Goal: Transaction & Acquisition: Purchase product/service

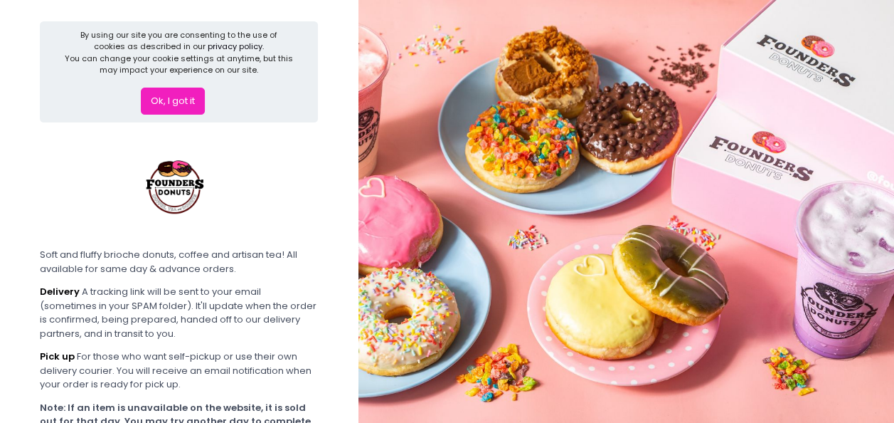
click at [171, 93] on button "Ok, I got it" at bounding box center [173, 100] width 64 height 27
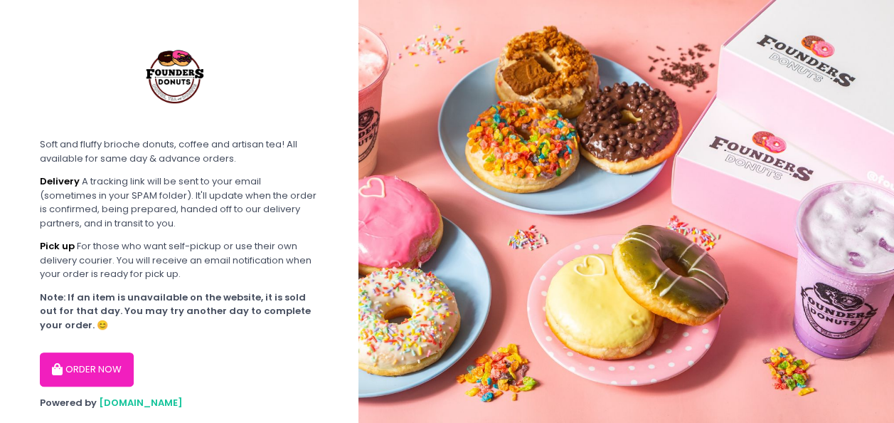
scroll to position [35, 0]
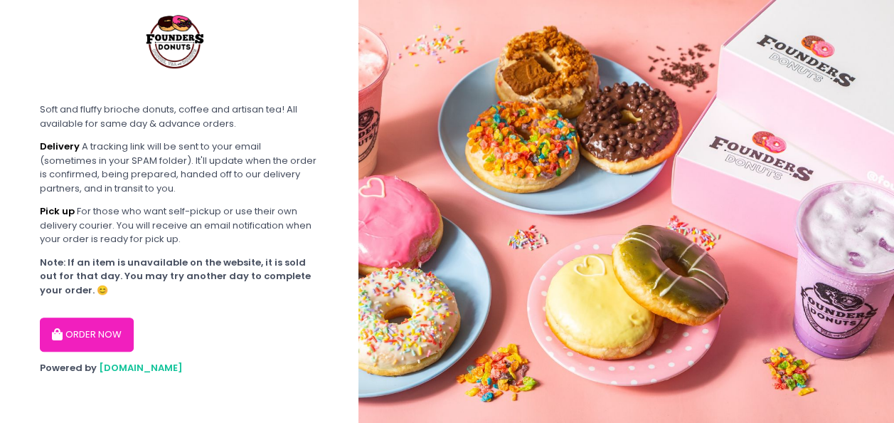
click at [68, 344] on button "ORDER NOW" at bounding box center [87, 334] width 94 height 34
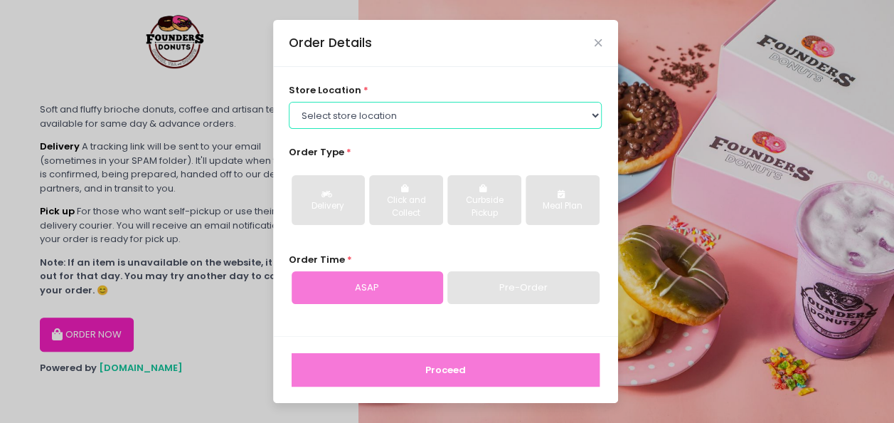
click at [401, 117] on select "Select store location Founders Donuts - [PERSON_NAME] Founders Donuts - [GEOGRA…" at bounding box center [445, 115] width 313 height 27
click at [444, 124] on select "Select store location Founders Donuts - [PERSON_NAME] Founders Donuts - [GEOGRA…" at bounding box center [445, 115] width 313 height 27
click at [438, 111] on select "Select store location Founders Donuts - [PERSON_NAME] Founders Donuts - [GEOGRA…" at bounding box center [445, 115] width 313 height 27
select select "61a2022e41b39c710272d16a"
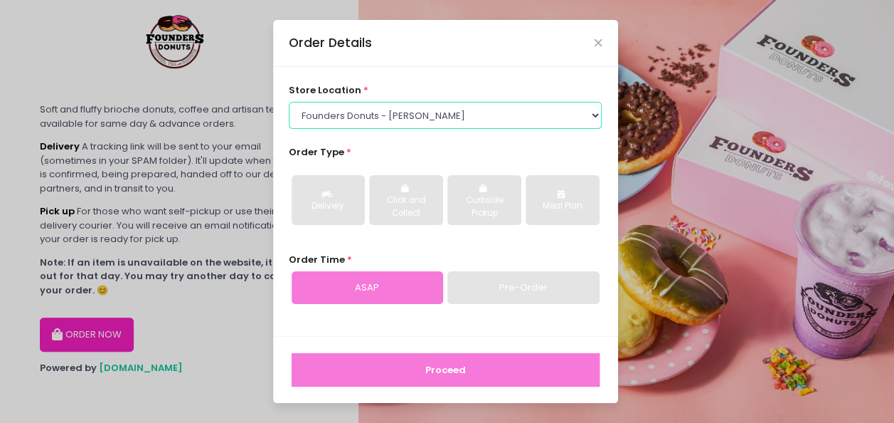
click at [289, 102] on select "Select store location Founders Donuts - [PERSON_NAME] Founders Donuts - [GEOGRA…" at bounding box center [445, 115] width 313 height 27
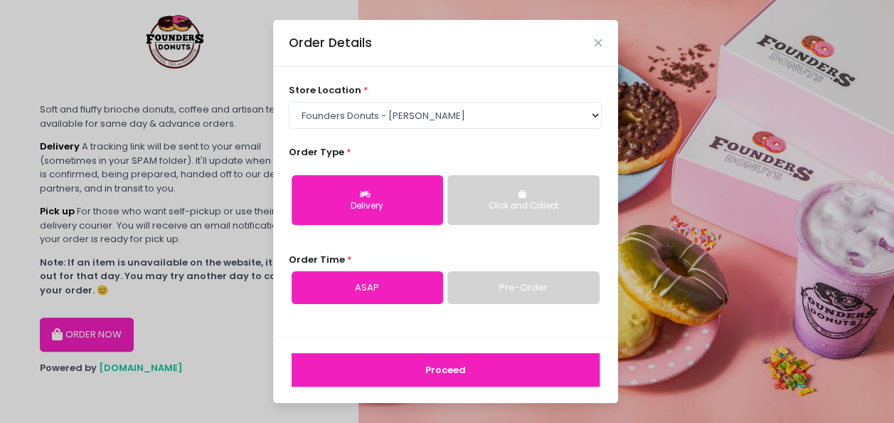
click at [596, 50] on div "Order Details" at bounding box center [445, 43] width 345 height 47
click at [595, 45] on icon "Close" at bounding box center [598, 43] width 7 height 11
